Goal: Information Seeking & Learning: Check status

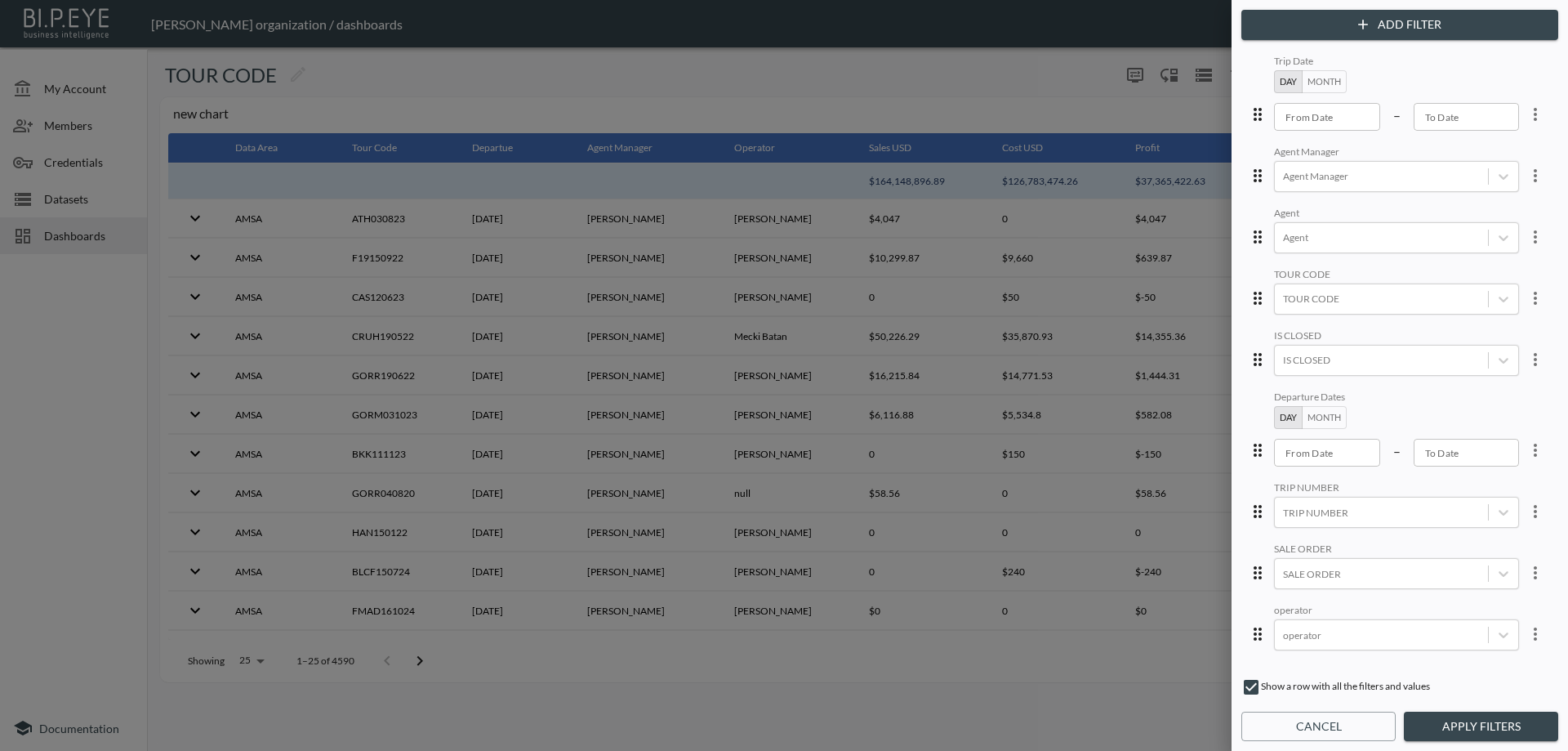
click at [42, 274] on div at bounding box center [784, 376] width 1568 height 751
click at [1311, 729] on button "Cancel" at bounding box center [1319, 727] width 155 height 31
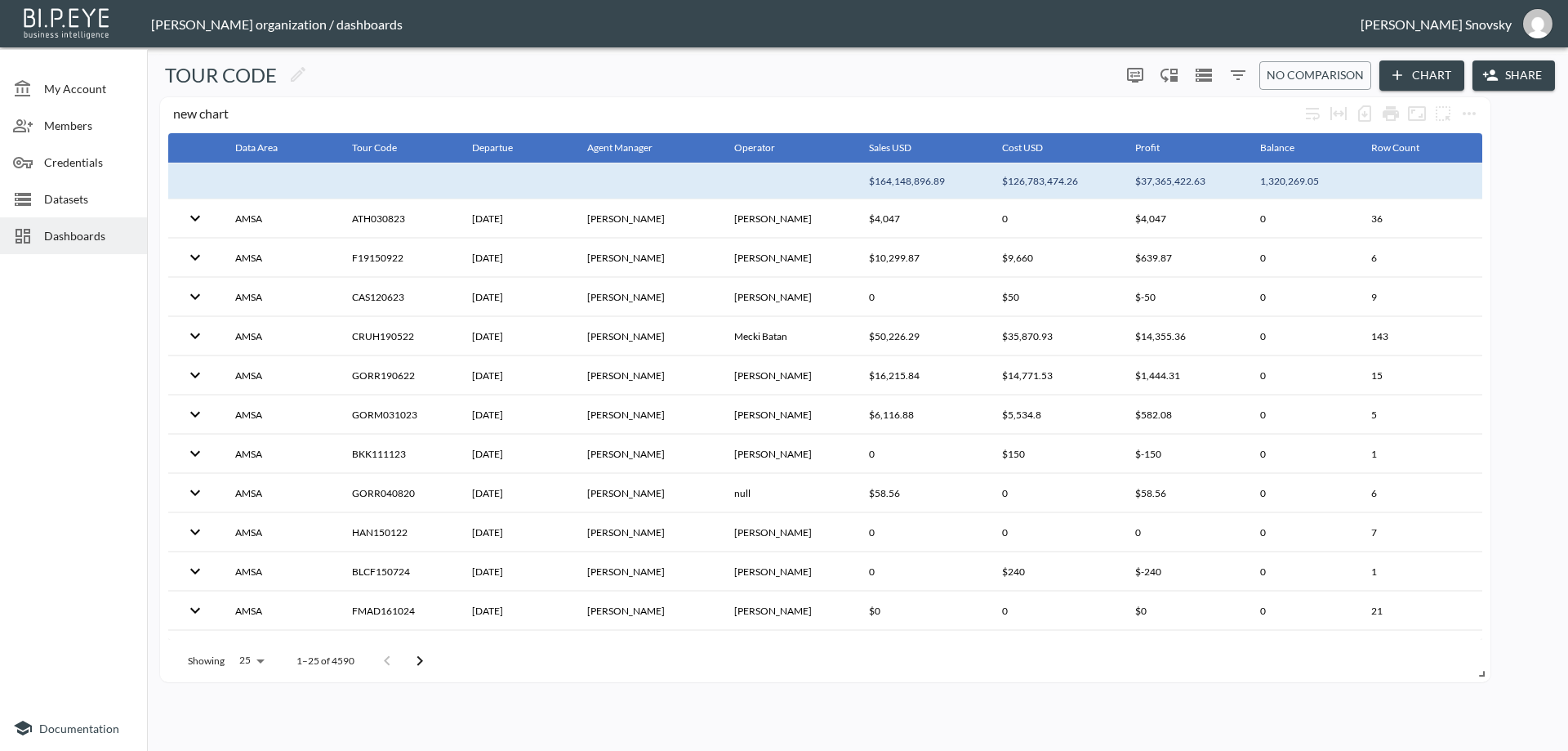
click at [1238, 76] on icon "Filters" at bounding box center [1238, 75] width 20 height 20
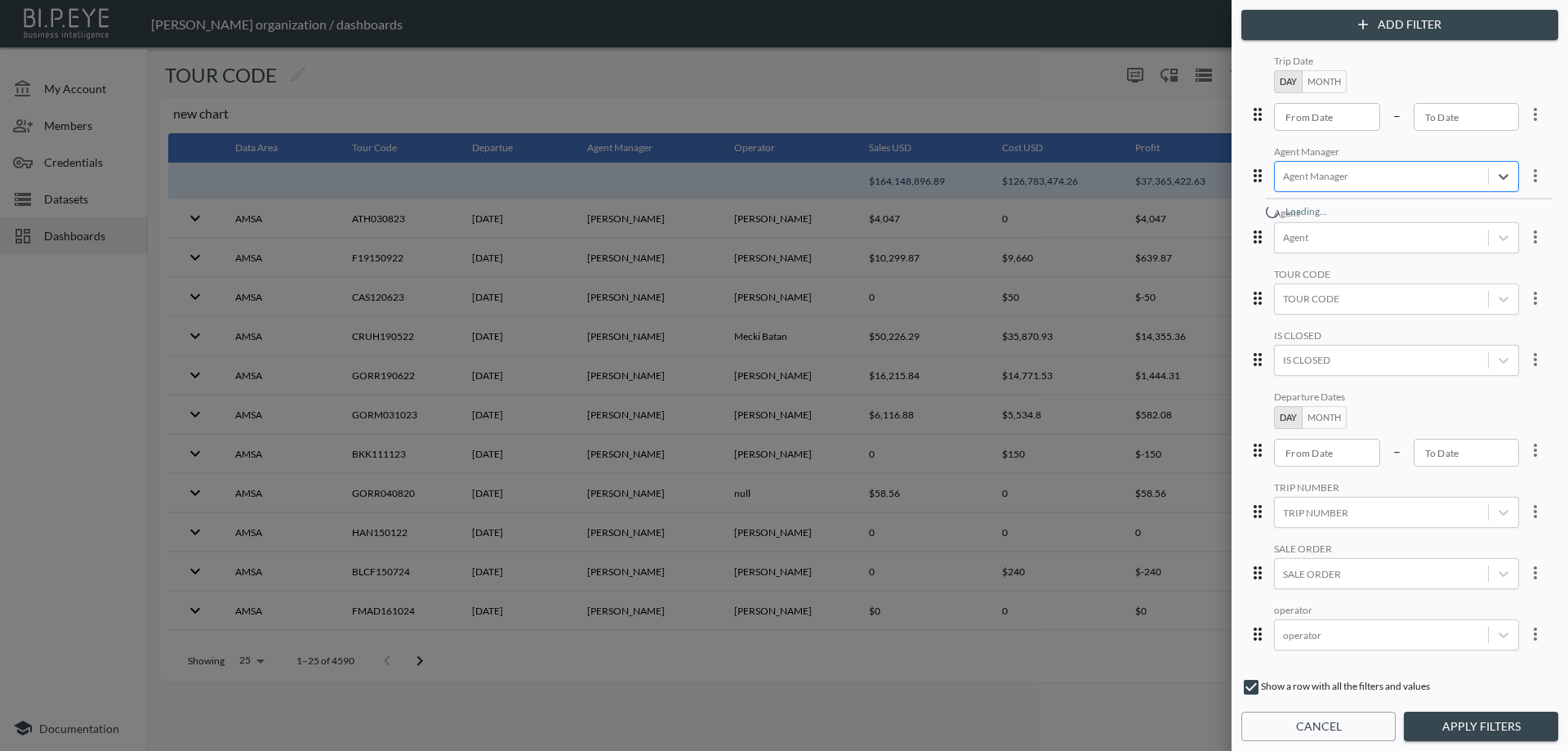
click at [1334, 178] on div at bounding box center [1382, 176] width 197 height 15
type input "gu"
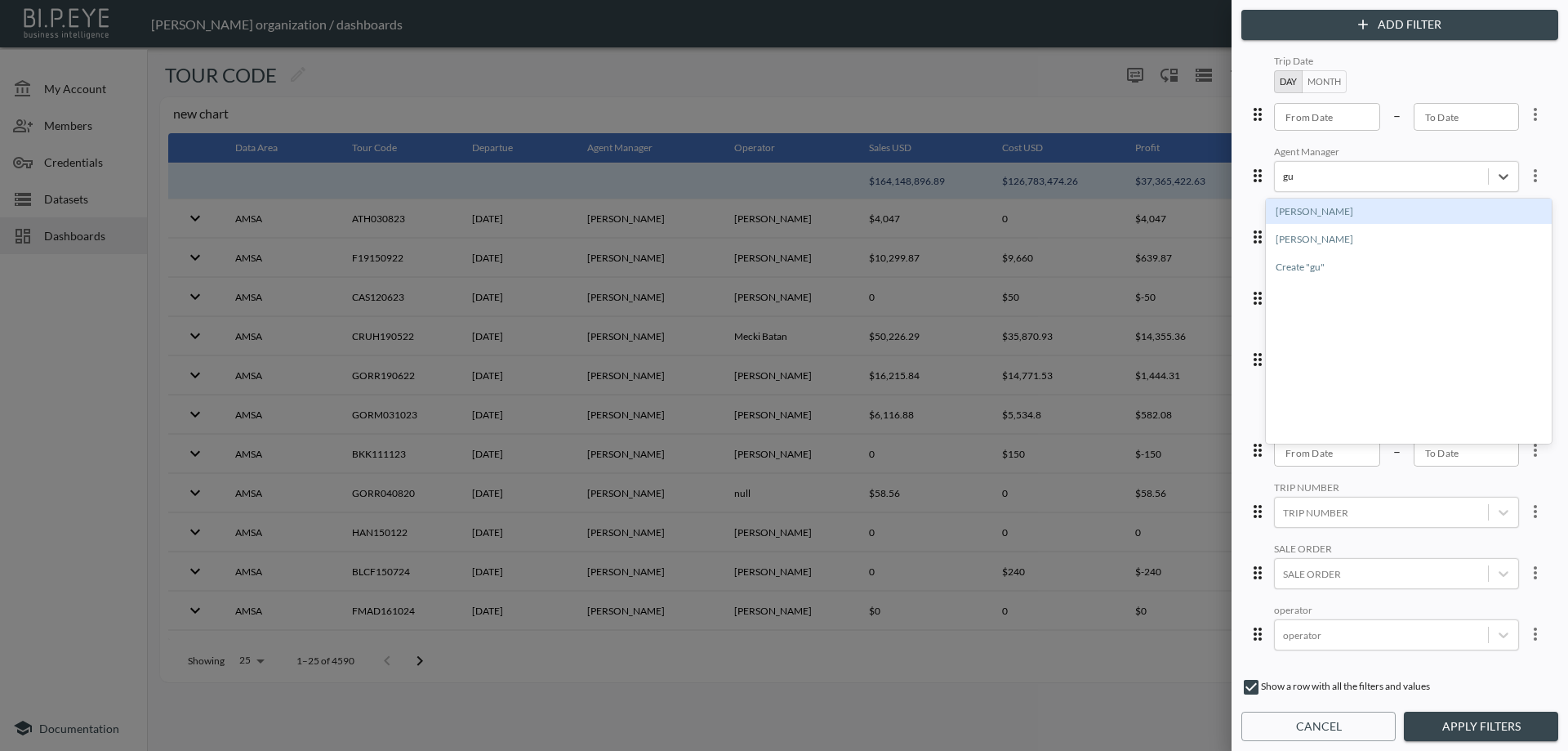
click at [1322, 207] on div "[PERSON_NAME]" at bounding box center [1408, 211] width 286 height 26
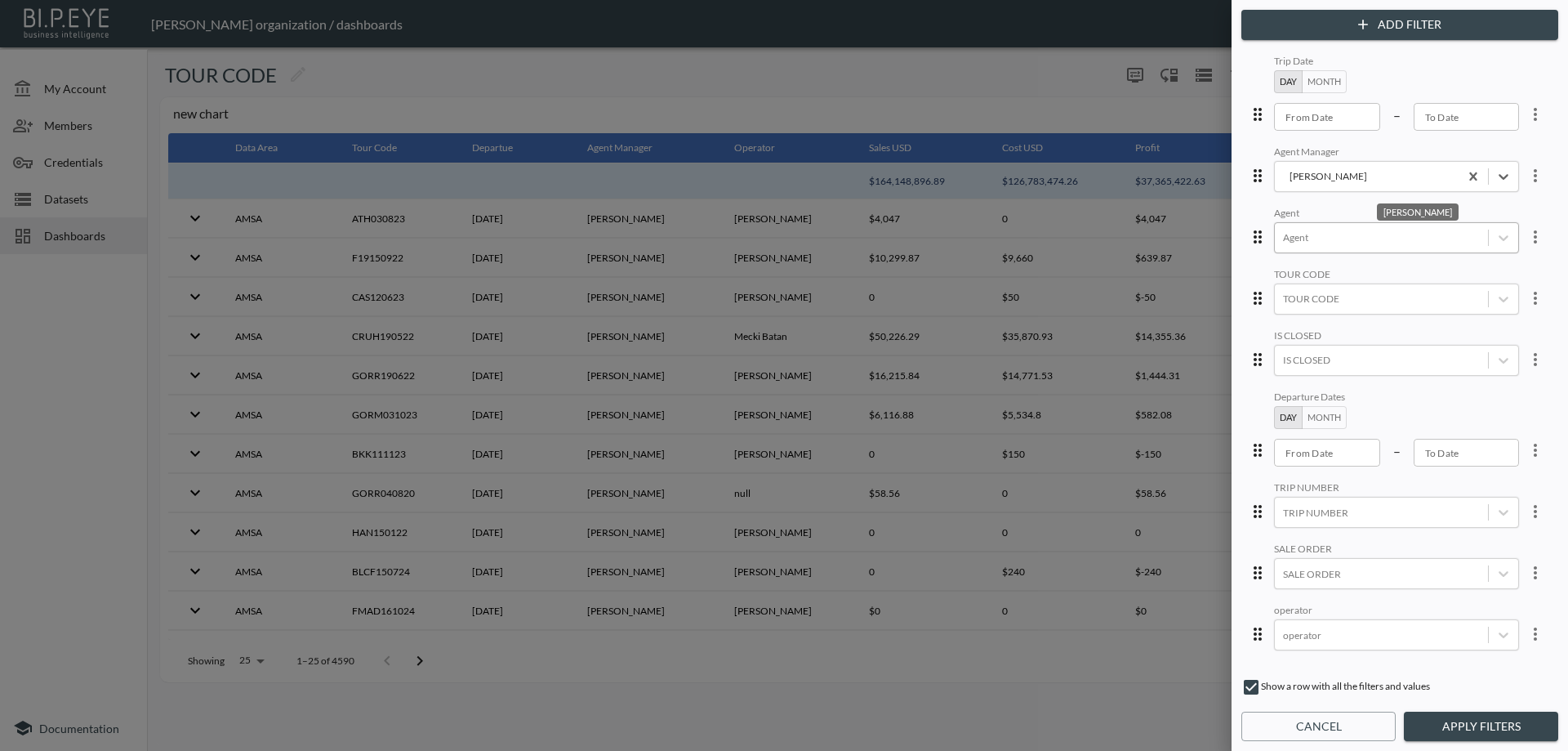
click at [1304, 245] on div at bounding box center [1382, 237] width 197 height 15
click at [1324, 310] on div "[PERSON_NAME]" at bounding box center [1347, 311] width 100 height 28
type input "[PERSON_NAME]"
click at [1391, 214] on div "Agent" at bounding box center [1397, 214] width 245 height 15
type input "YYYY-MM-DD"
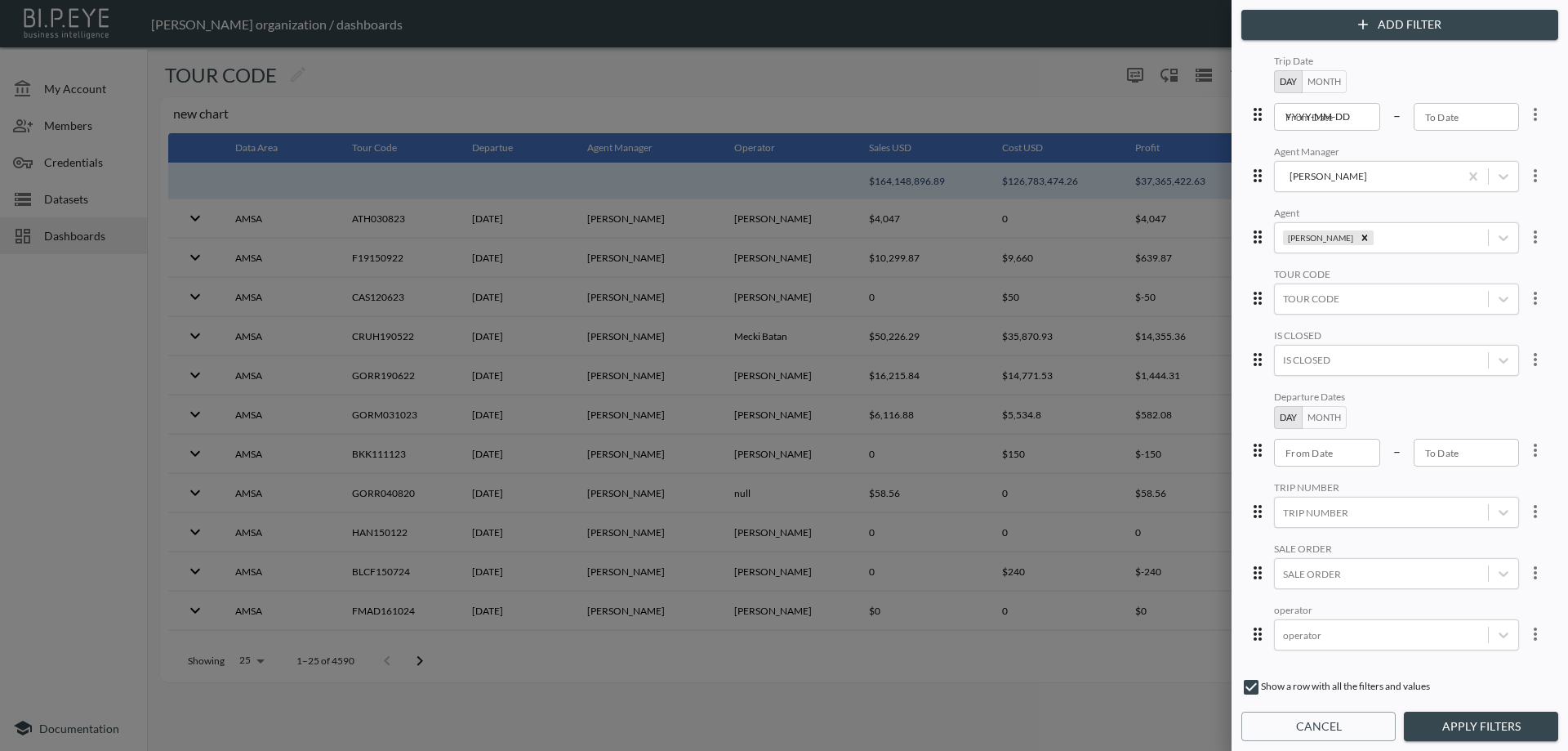
click at [1342, 121] on input "YYYY-MM-DD" at bounding box center [1327, 117] width 106 height 28
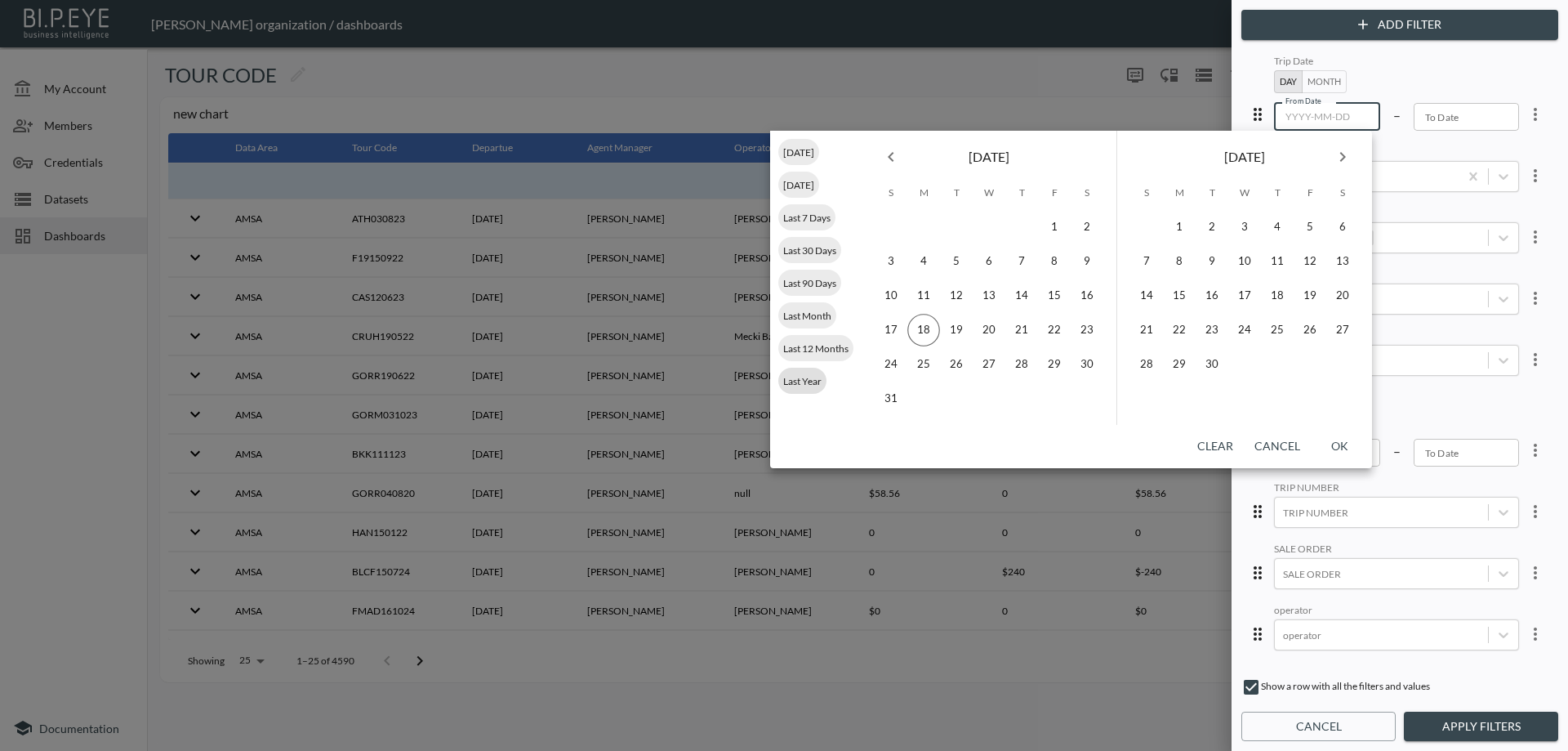
click at [794, 377] on span "Last Year" at bounding box center [803, 380] width 48 height 12
type input "[DATE]"
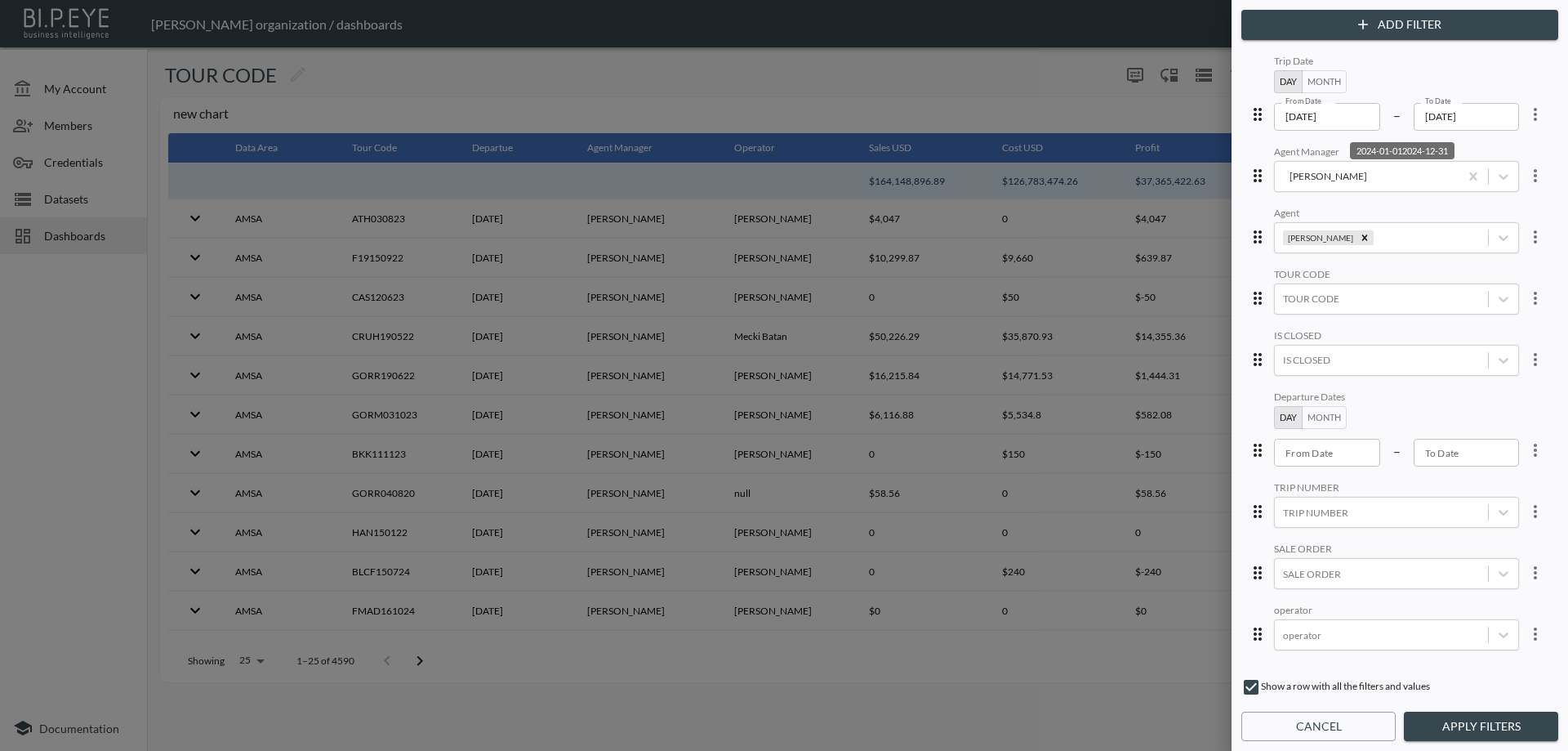
click at [1428, 727] on button "Apply Filters" at bounding box center [1482, 727] width 155 height 31
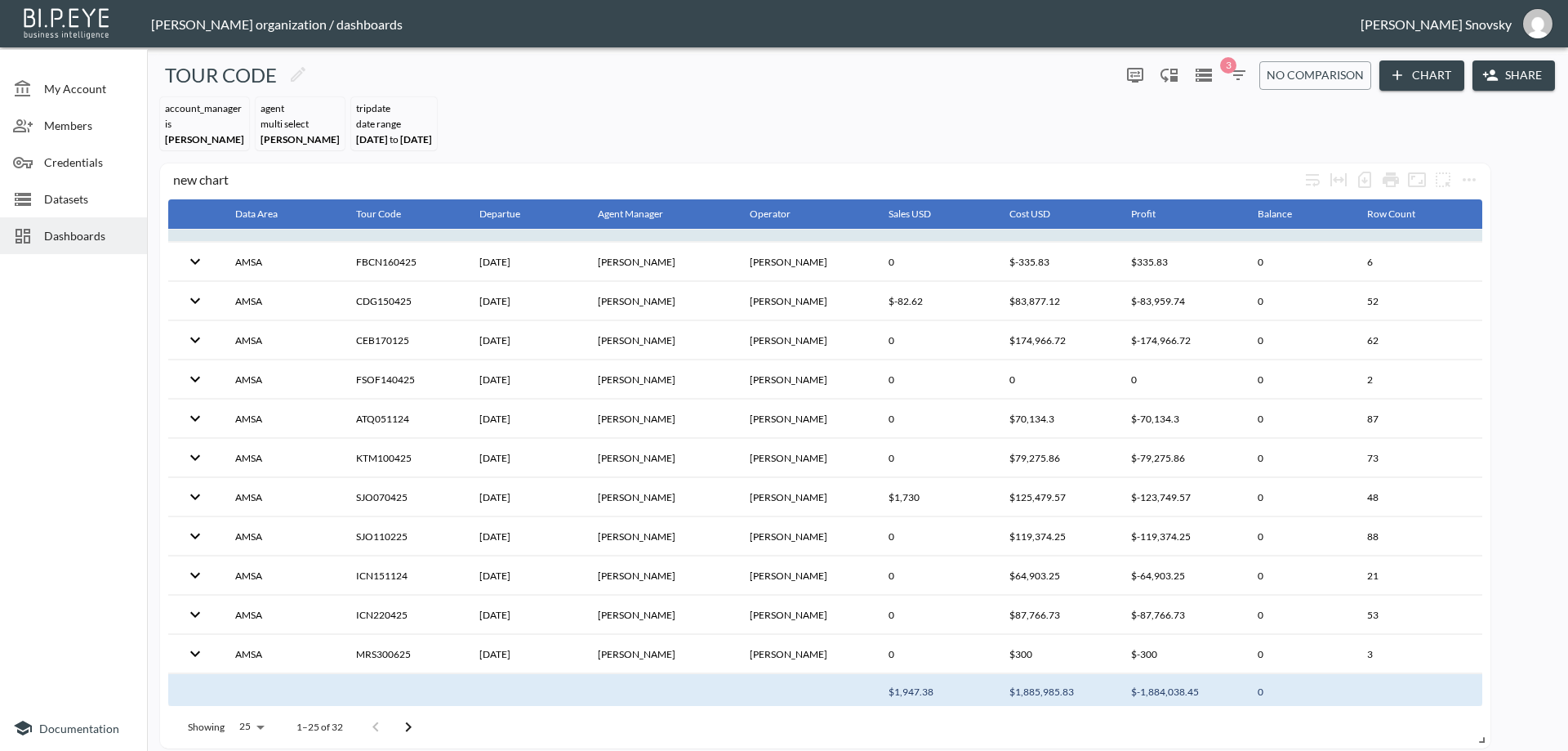
scroll to position [576, 0]
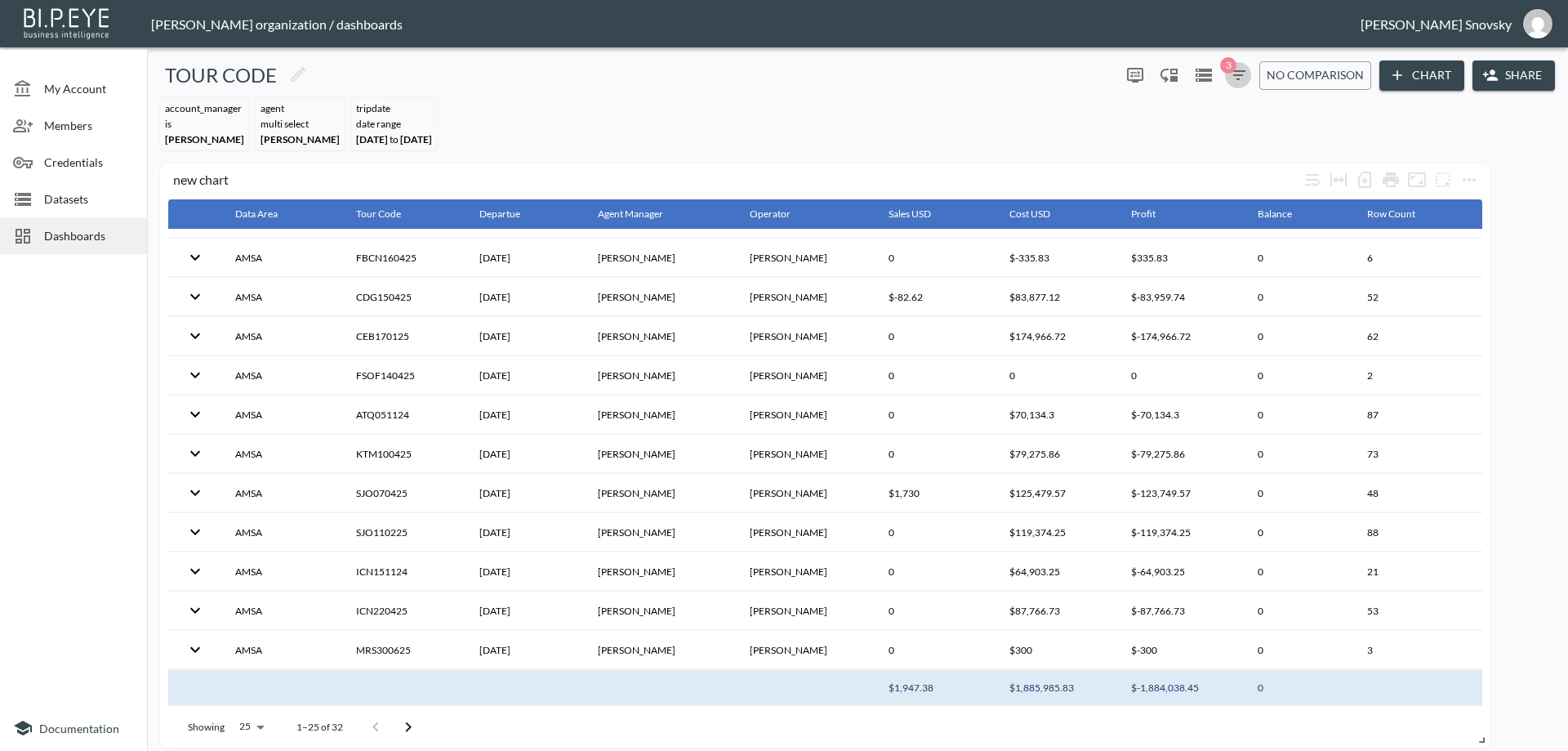
click at [1234, 81] on icon "button" at bounding box center [1238, 75] width 20 height 20
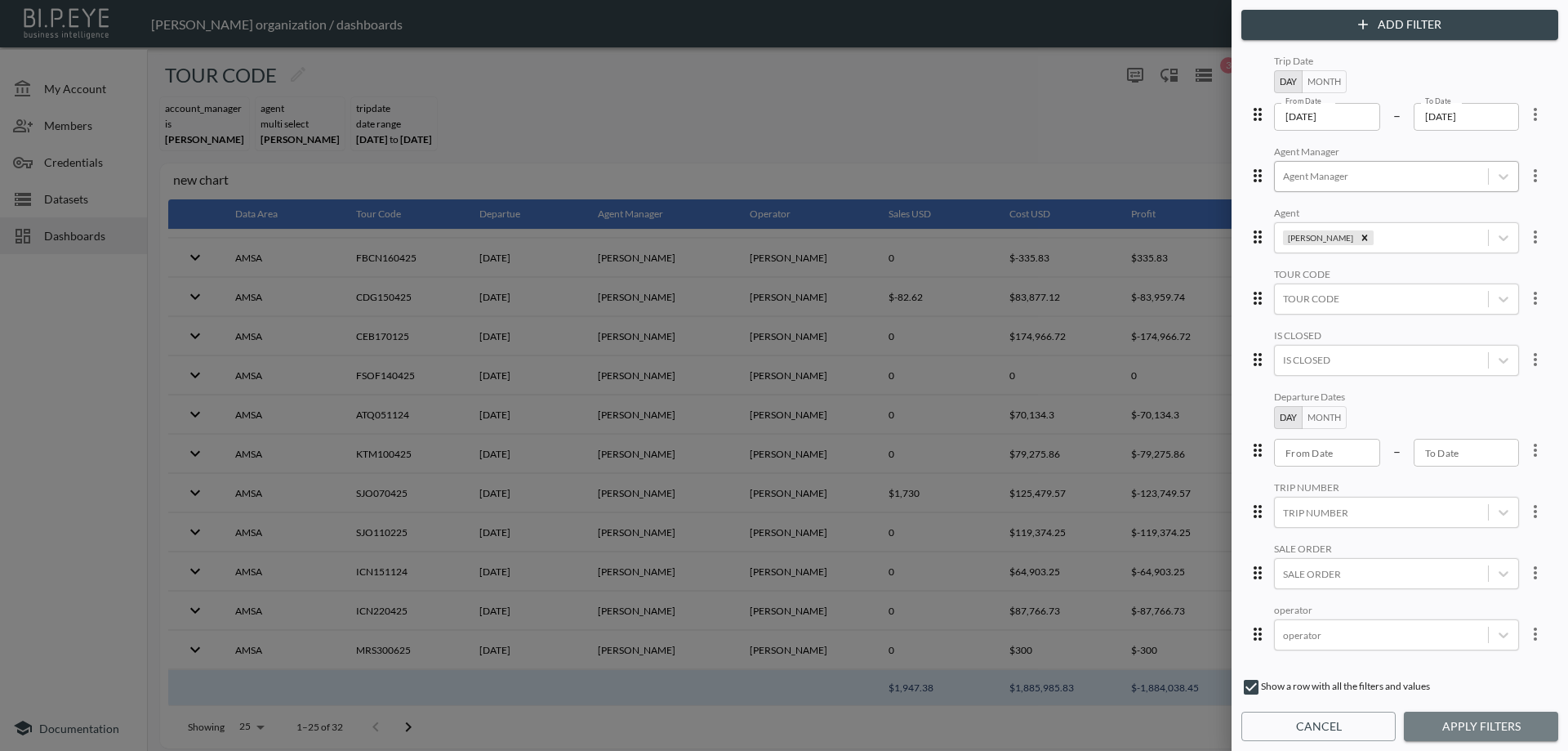
click at [1500, 731] on button "Apply Filters" at bounding box center [1482, 727] width 155 height 31
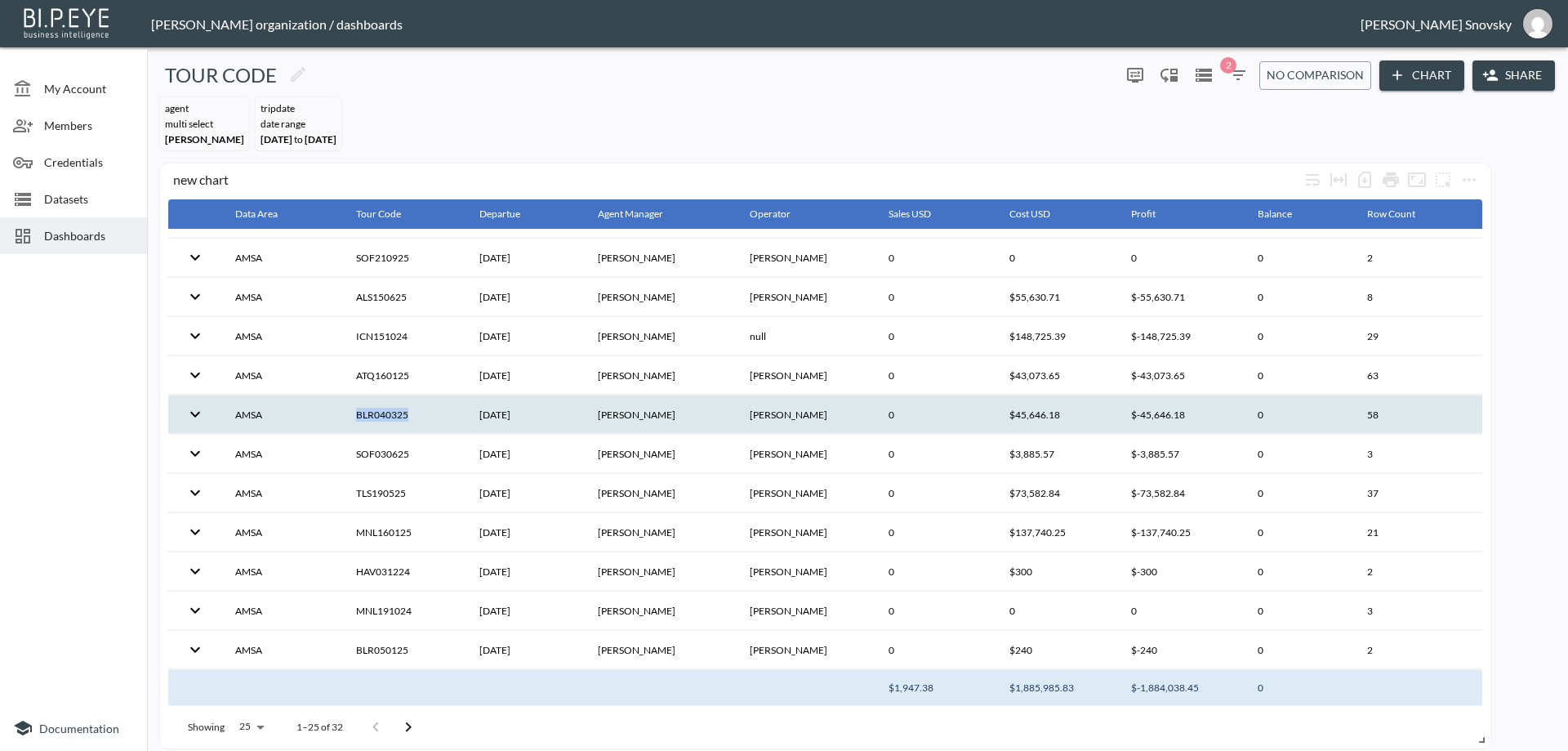
drag, startPoint x: 413, startPoint y: 415, endPoint x: 352, endPoint y: 415, distance: 61.0
click at [352, 415] on th "BLR040325" at bounding box center [405, 415] width 124 height 38
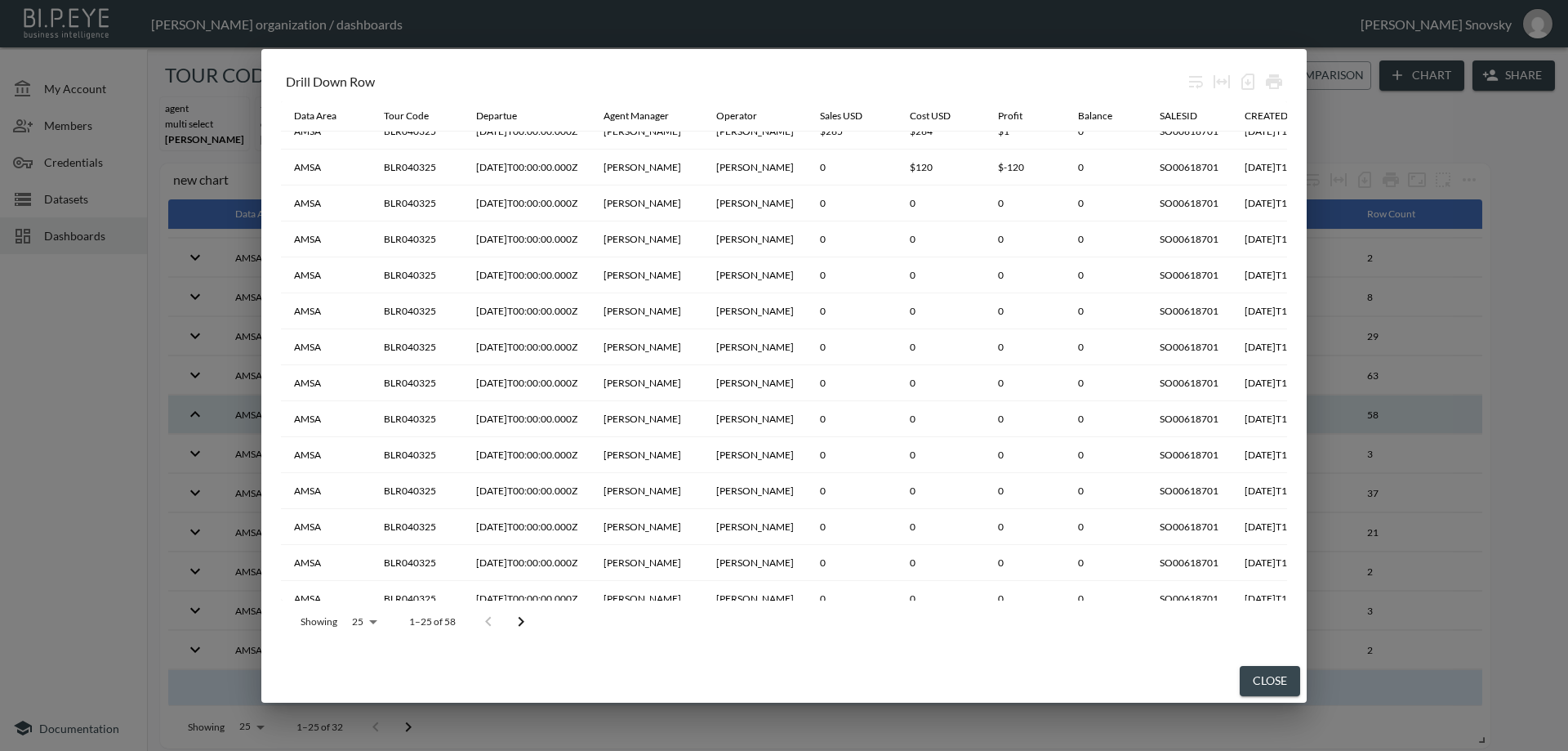
scroll to position [474, 0]
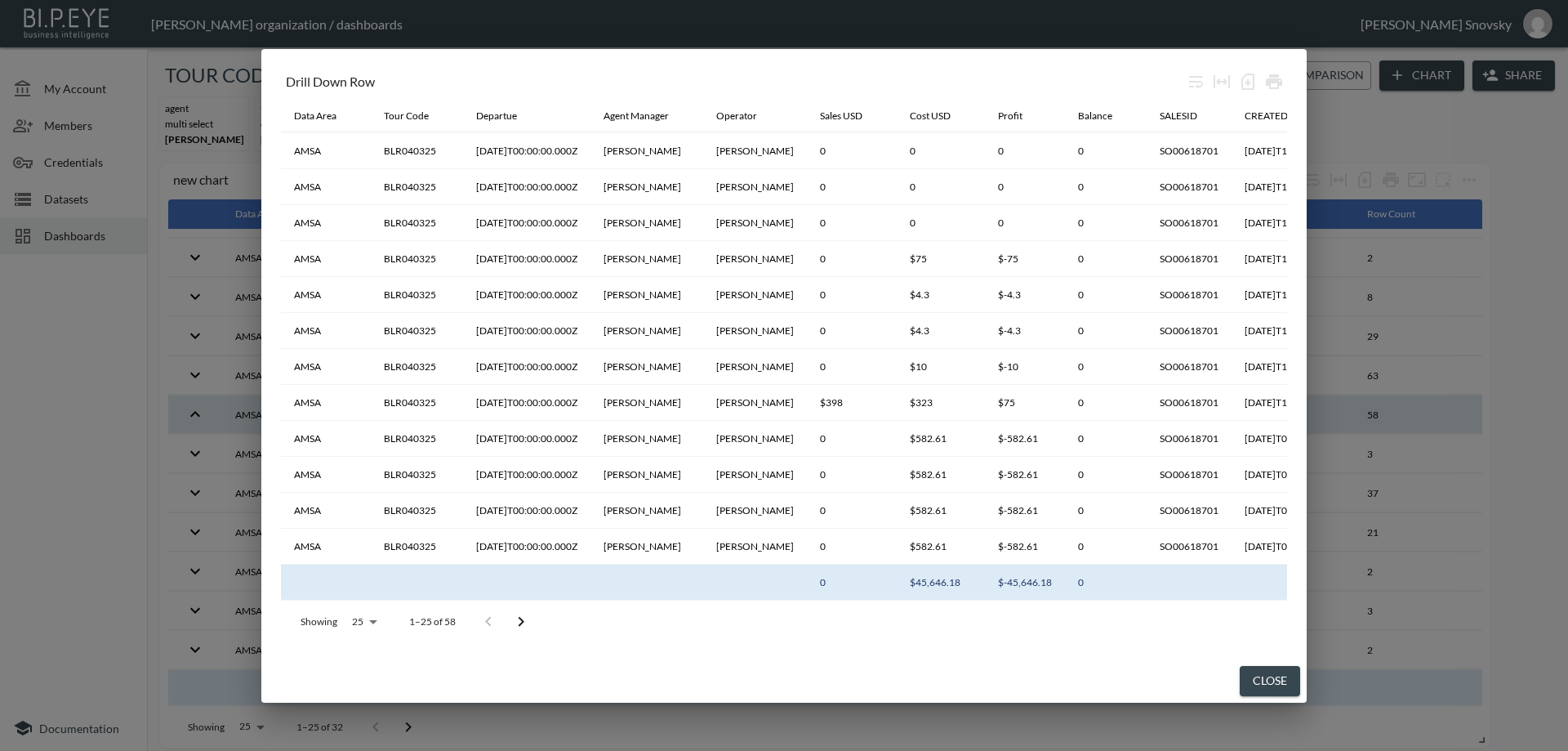
drag, startPoint x: 536, startPoint y: 600, endPoint x: 691, endPoint y: 603, distance: 155.0
click at [691, 603] on div "Showing 25 25 1–25 of 58" at bounding box center [784, 621] width 1006 height 42
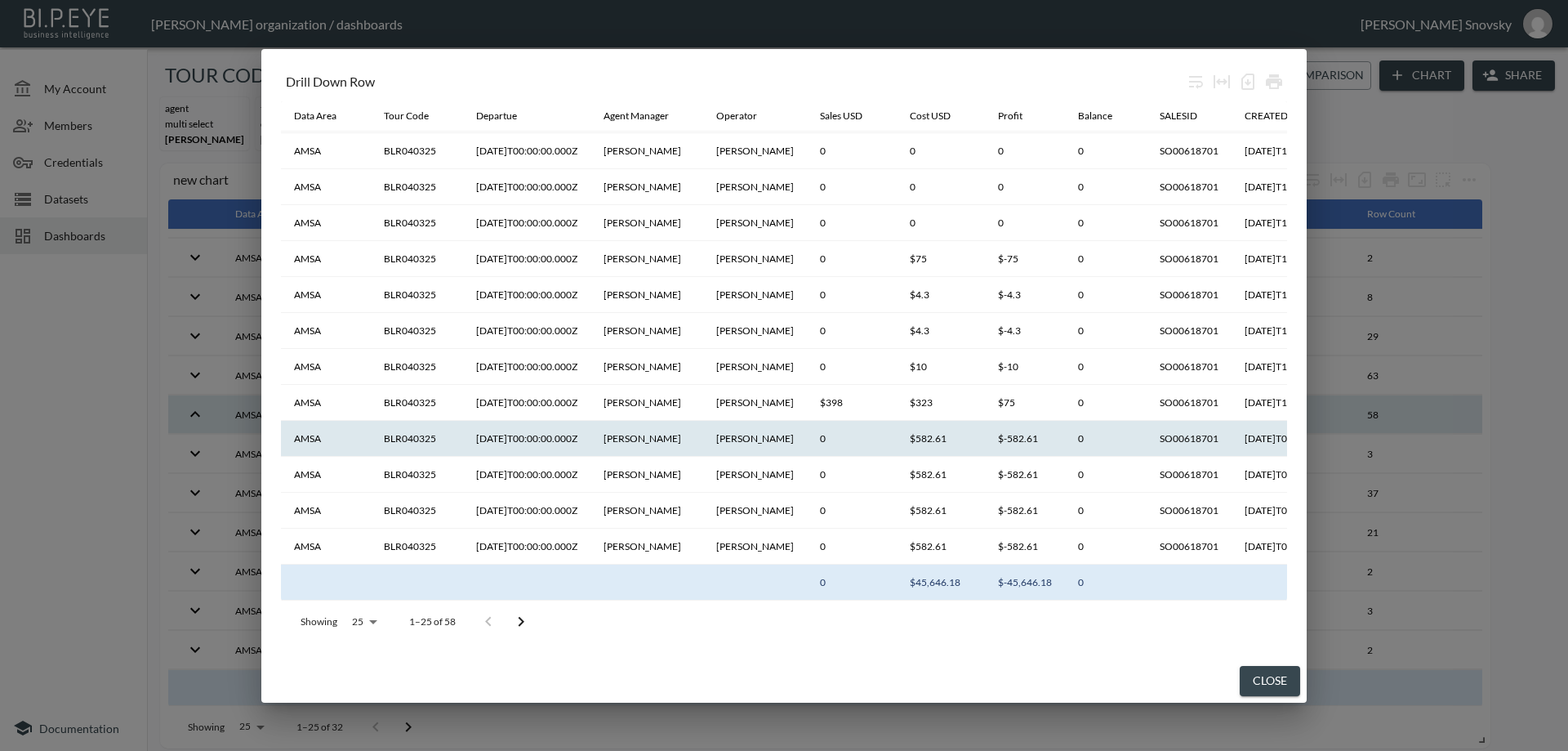
click at [1183, 431] on th "SO00618701" at bounding box center [1189, 439] width 85 height 36
copy th "SO00618701"
